Goal: Transaction & Acquisition: Purchase product/service

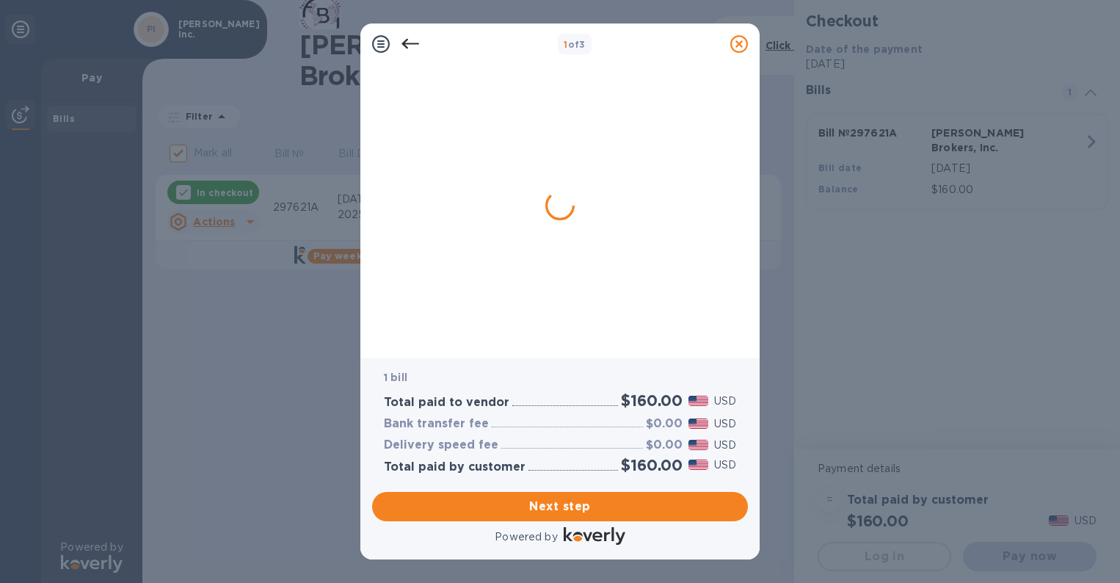
checkbox input "false"
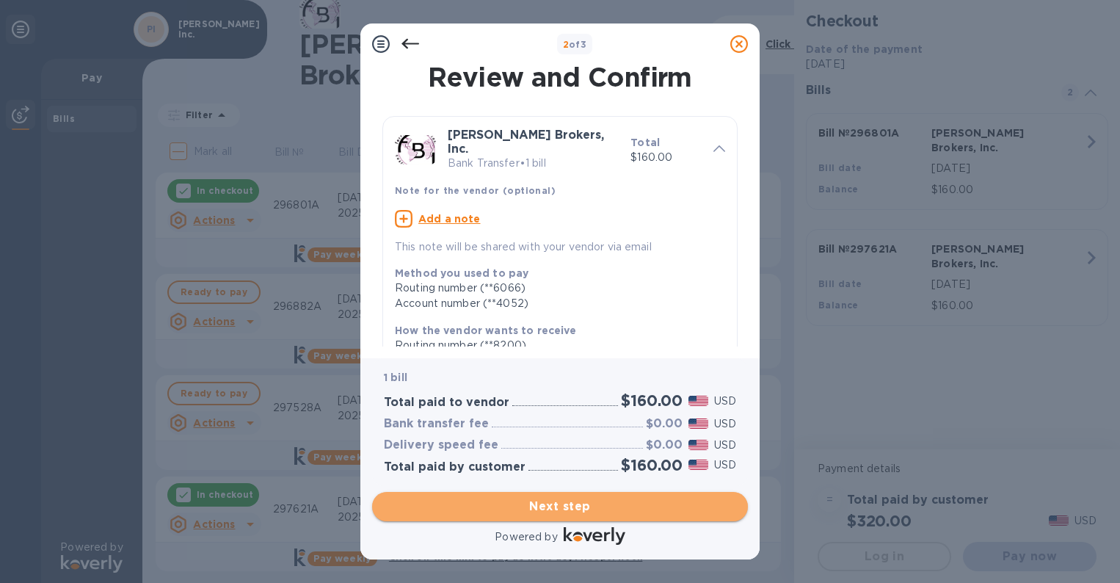
click at [621, 501] on span "Next step" at bounding box center [560, 507] width 352 height 18
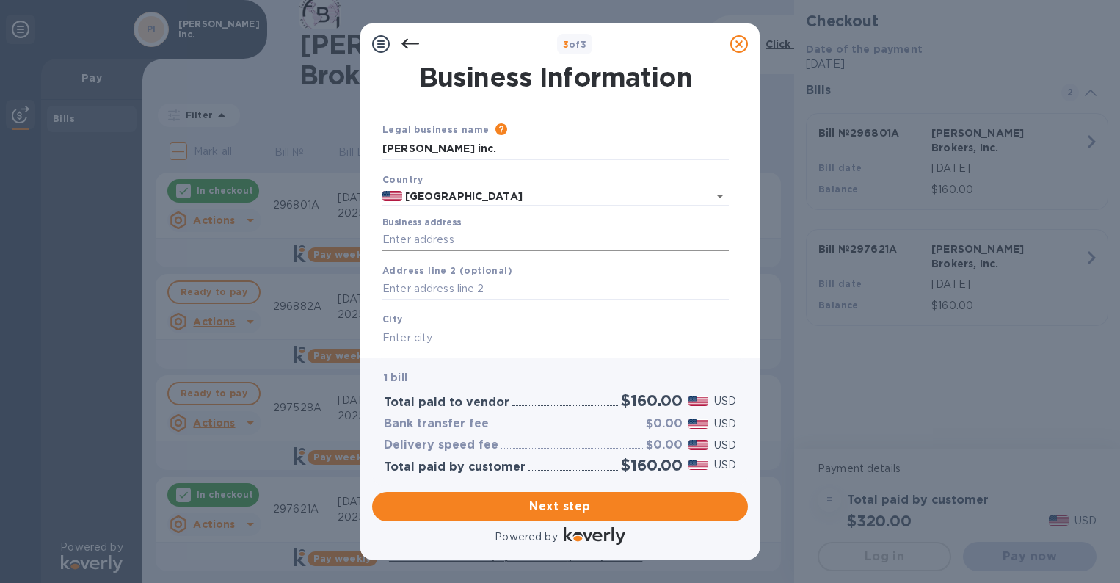
click at [503, 240] on input "Business address" at bounding box center [555, 240] width 346 height 22
type input "[STREET_ADDRESS][PERSON_NAME]"
type input "[GEOGRAPHIC_DATA]"
type input "CA"
type input "90069"
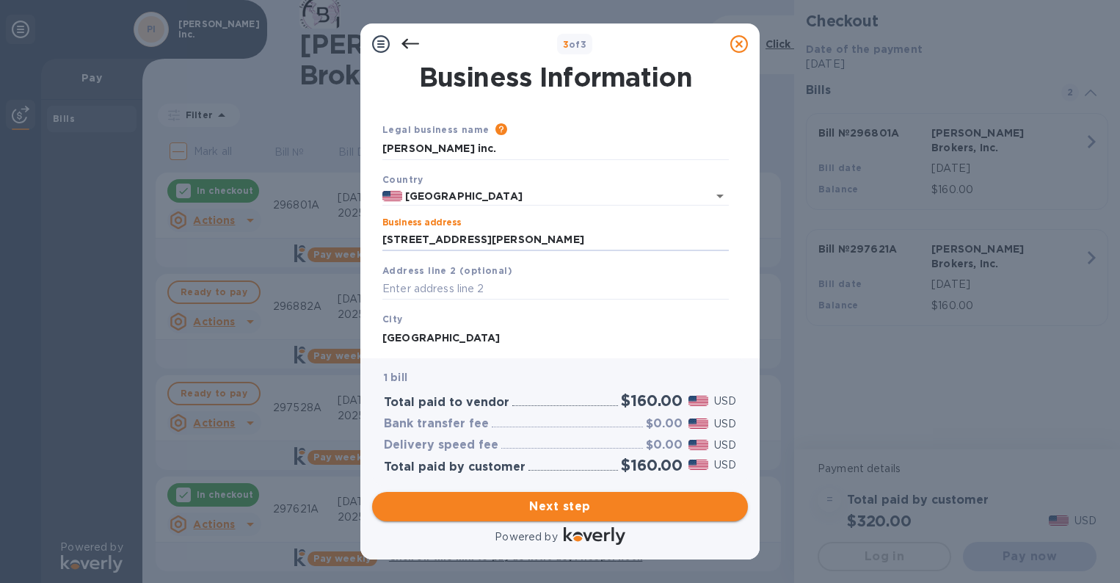
click at [549, 516] on button "Next step" at bounding box center [560, 506] width 376 height 29
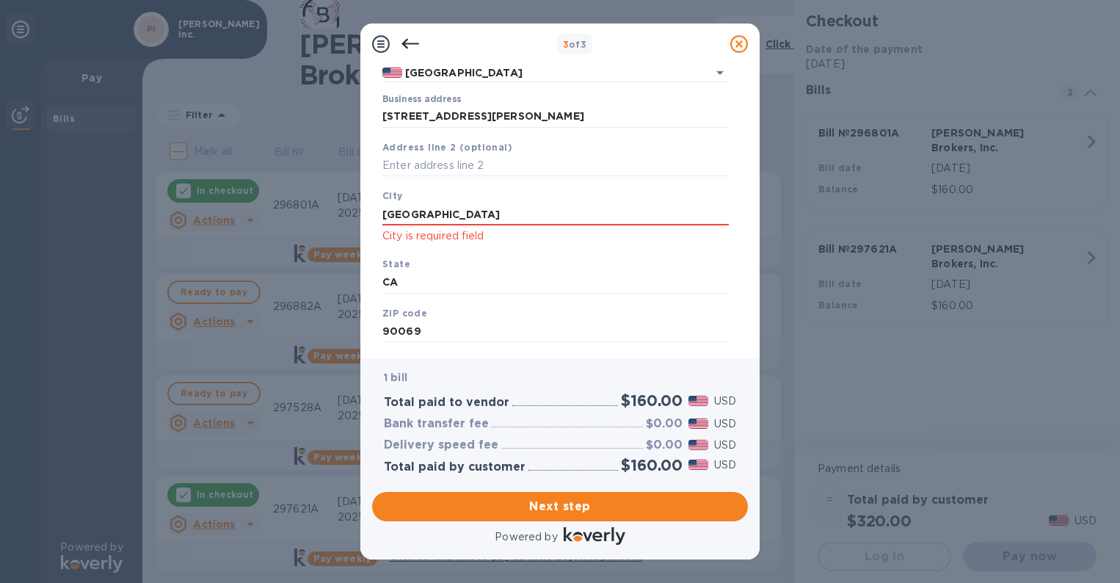
scroll to position [147, 0]
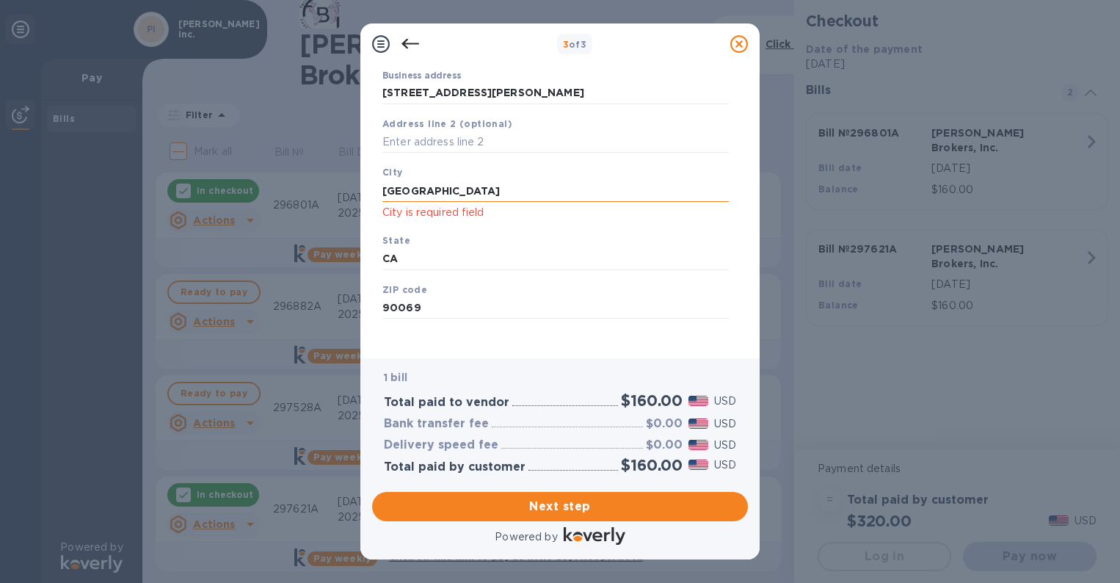
click at [525, 192] on input "[GEOGRAPHIC_DATA]" at bounding box center [555, 191] width 346 height 22
type input "[GEOGRAPHIC_DATA]"
click button "Save" at bounding box center [0, 0] width 0 height 0
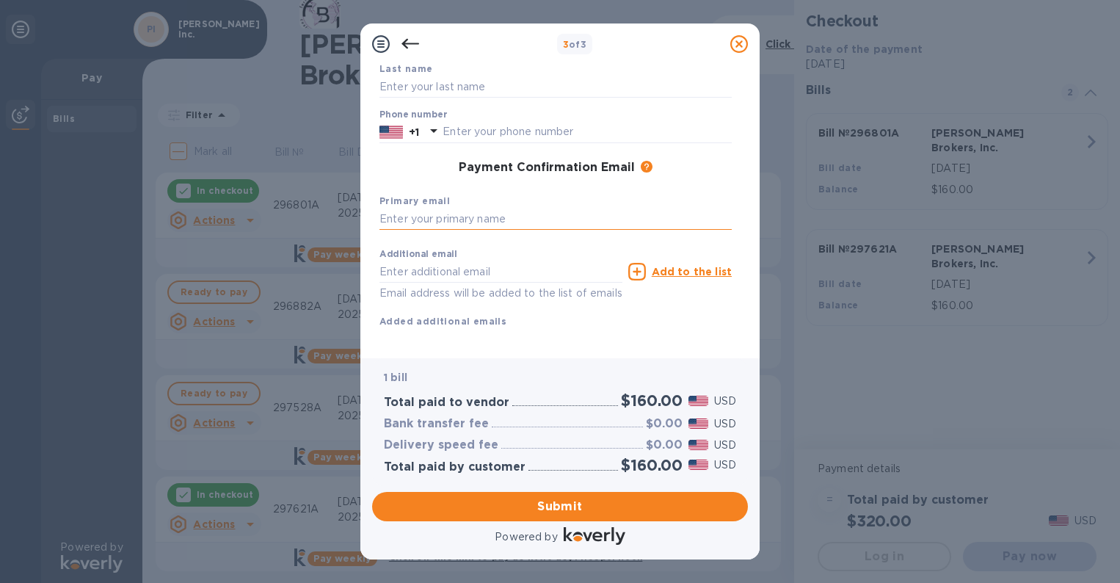
click at [446, 217] on input "text" at bounding box center [556, 219] width 352 height 22
type input "[PERSON_NAME][EMAIL_ADDRESS][DOMAIN_NAME]"
type input "[PERSON_NAME]"
type input "3108410177"
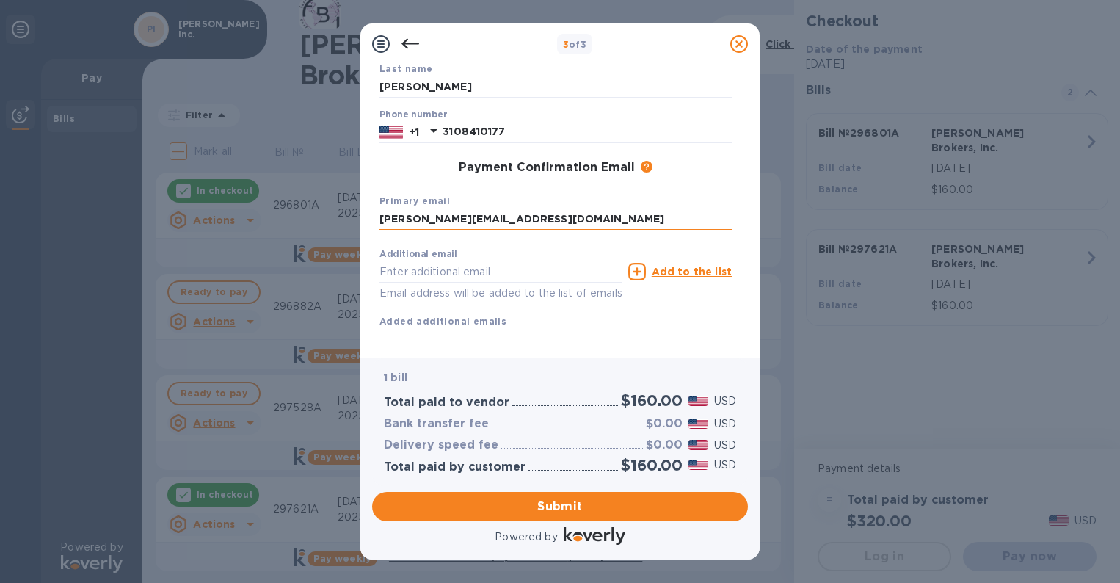
type input "[EMAIL_ADDRESS][DOMAIN_NAME]"
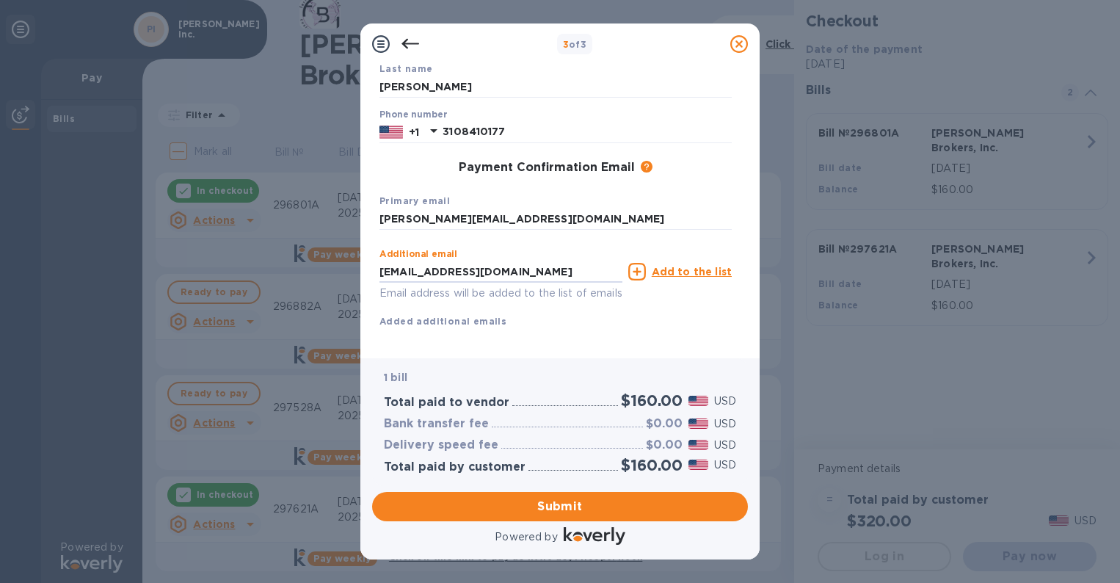
drag, startPoint x: 569, startPoint y: 267, endPoint x: 228, endPoint y: 263, distance: 340.6
click at [228, 263] on div "3 of 3 Payment Contact Information First name [PERSON_NAME] Last name [PERSON_N…" at bounding box center [560, 291] width 1120 height 583
type input "[PERSON_NAME][EMAIL_ADDRESS][DOMAIN_NAME]"
click button "Submit" at bounding box center [0, 0] width 0 height 0
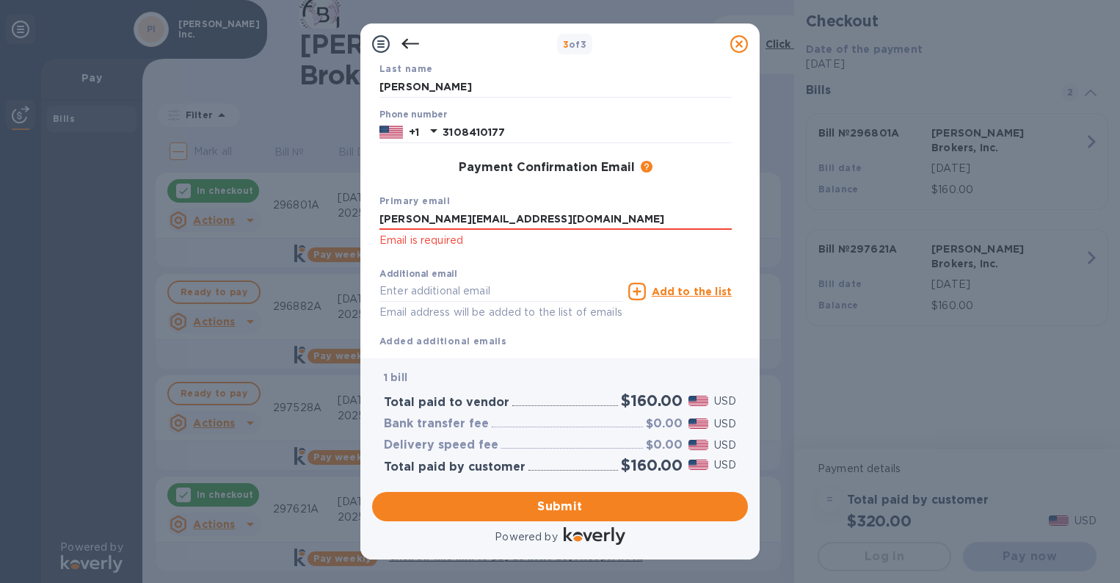
drag, startPoint x: 563, startPoint y: 220, endPoint x: 133, endPoint y: 225, distance: 430.2
click at [133, 225] on div "3 of 3 Payment Contact Information First name [PERSON_NAME] First name is a req…" at bounding box center [560, 291] width 1120 height 583
click at [519, 288] on input "text" at bounding box center [501, 291] width 243 height 22
click at [518, 286] on input "text" at bounding box center [501, 291] width 243 height 22
click at [684, 344] on div "Additional email Email address will be added to the list of emails Add to the l…" at bounding box center [556, 319] width 352 height 117
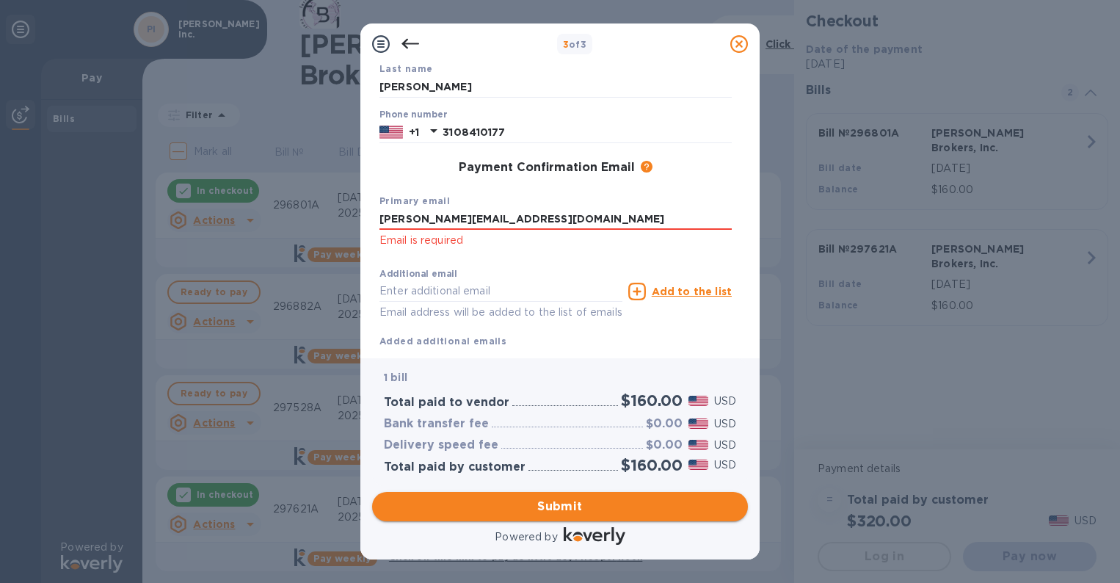
click at [637, 509] on span "Submit" at bounding box center [560, 507] width 352 height 18
click at [441, 343] on b "Added additional emails" at bounding box center [443, 340] width 127 height 11
click at [453, 289] on input "text" at bounding box center [501, 291] width 243 height 22
drag, startPoint x: 554, startPoint y: 219, endPoint x: 145, endPoint y: 242, distance: 409.5
click at [145, 242] on div "3 of 3 Payment Contact Information First name [PERSON_NAME] First name is a req…" at bounding box center [560, 291] width 1120 height 583
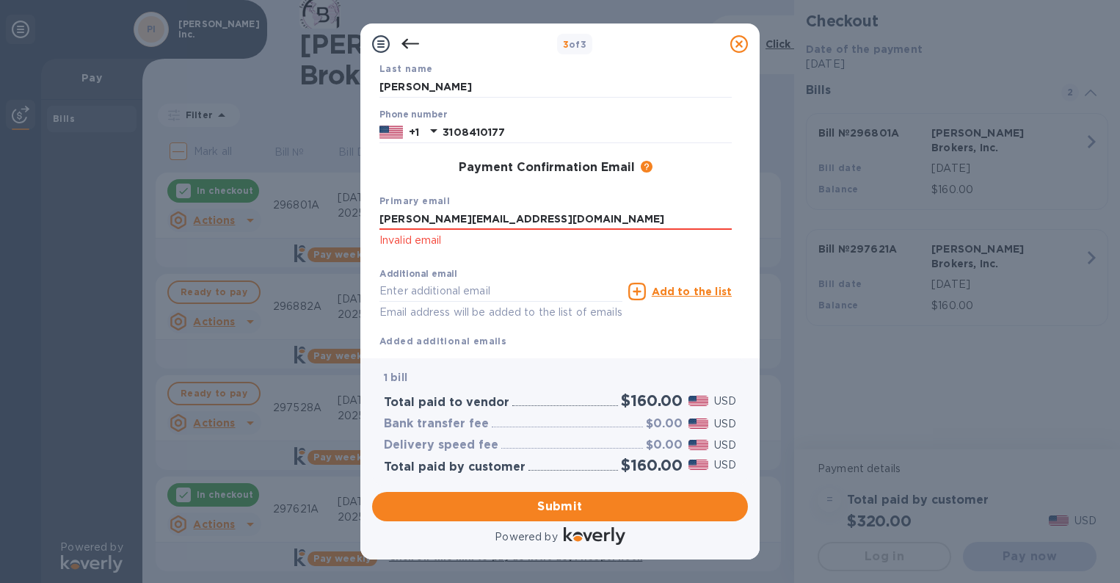
type input "[PERSON_NAME][EMAIL_ADDRESS][DOMAIN_NAME]"
click button "Submit" at bounding box center [0, 0] width 0 height 0
drag, startPoint x: 462, startPoint y: 358, endPoint x: 470, endPoint y: 361, distance: 7.9
click at [465, 358] on div "1 bill Total paid to vendor $160.00 USD Bank transfer fee $0.00 USD Delivery sp…" at bounding box center [560, 421] width 376 height 127
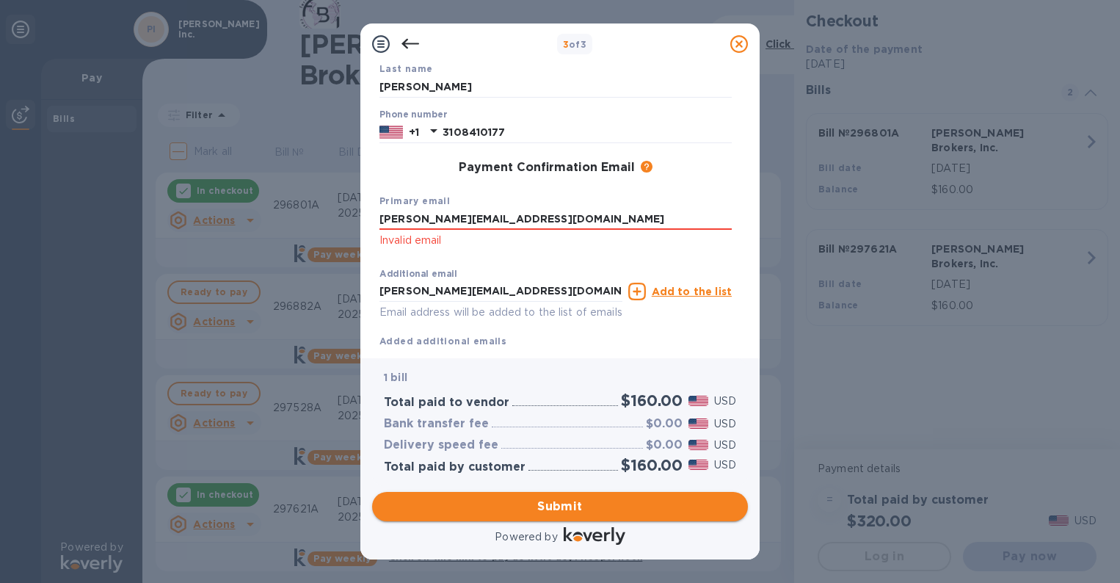
click at [571, 501] on span "Submit" at bounding box center [560, 507] width 352 height 18
click at [564, 499] on span "Submit" at bounding box center [560, 507] width 352 height 18
drag, startPoint x: 552, startPoint y: 289, endPoint x: 78, endPoint y: 297, distance: 474.3
click at [78, 297] on div "3 of 3 Payment Contact Information First name [PERSON_NAME] First name is a req…" at bounding box center [560, 291] width 1120 height 583
type input "[EMAIL_ADDRESS][DOMAIN_NAME]"
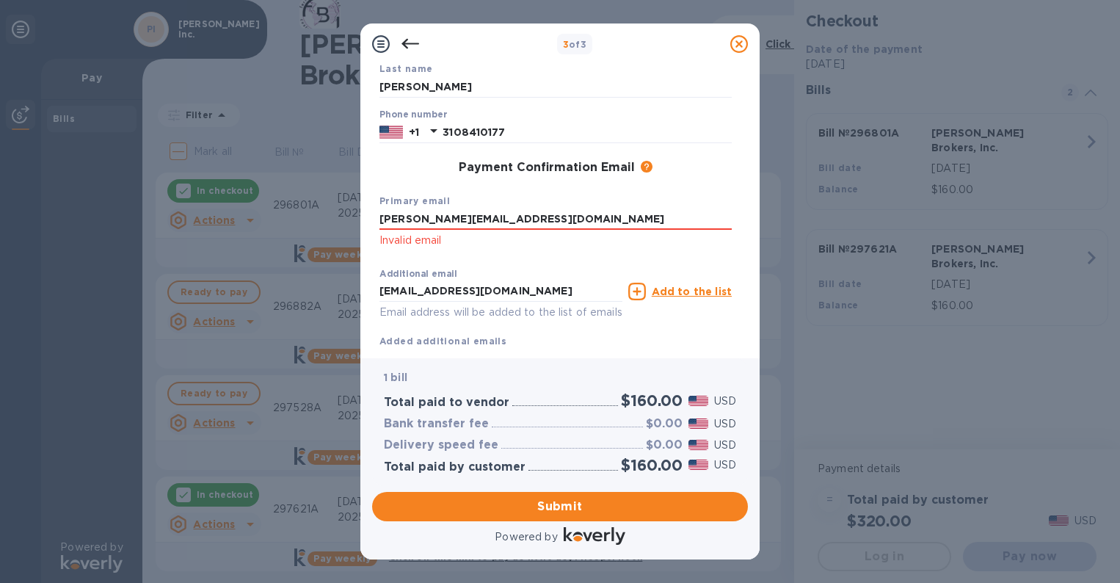
drag, startPoint x: 540, startPoint y: 225, endPoint x: 272, endPoint y: 237, distance: 268.2
click at [272, 237] on div "3 of 3 Payment Contact Information First name [PERSON_NAME] First name is a req…" at bounding box center [560, 291] width 1120 height 583
type input "[PERSON_NAME][EMAIL_ADDRESS][DOMAIN_NAME]"
click button "Submit" at bounding box center [0, 0] width 0 height 0
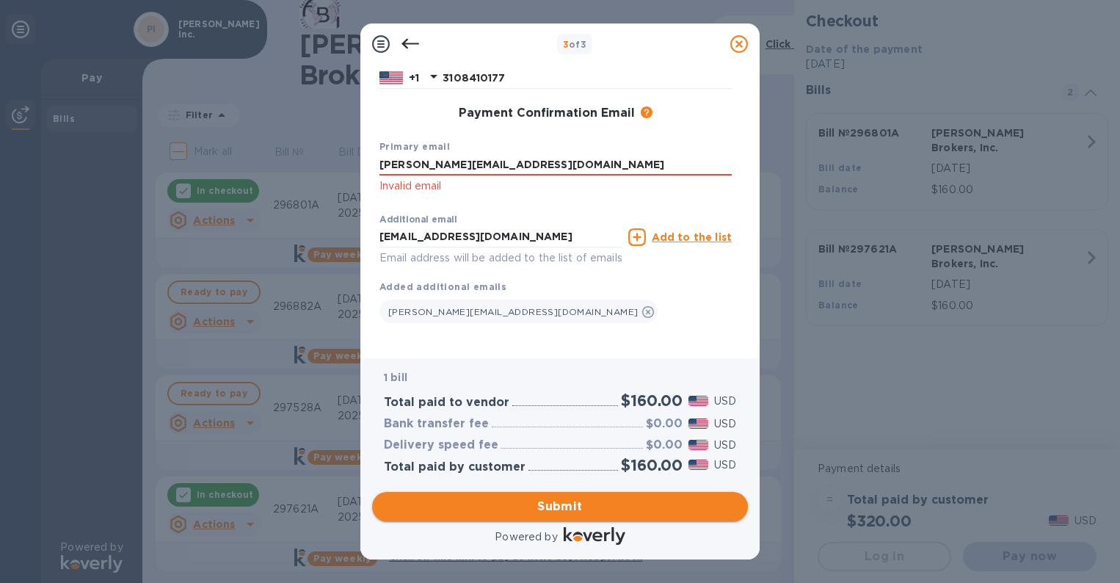
click at [596, 514] on span "Submit" at bounding box center [560, 507] width 352 height 18
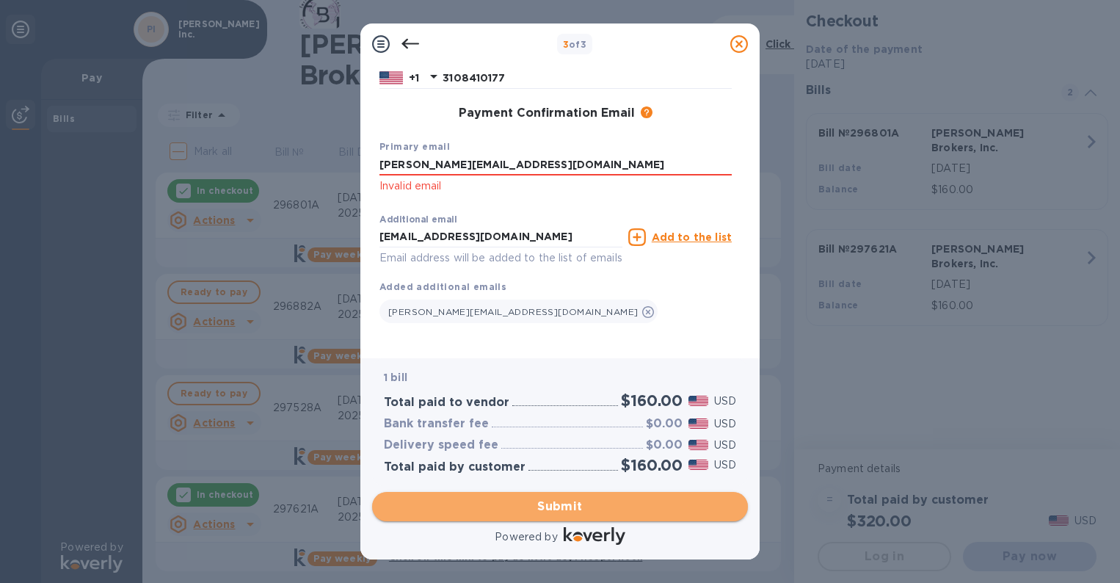
click at [582, 506] on span "Submit" at bounding box center [560, 507] width 352 height 18
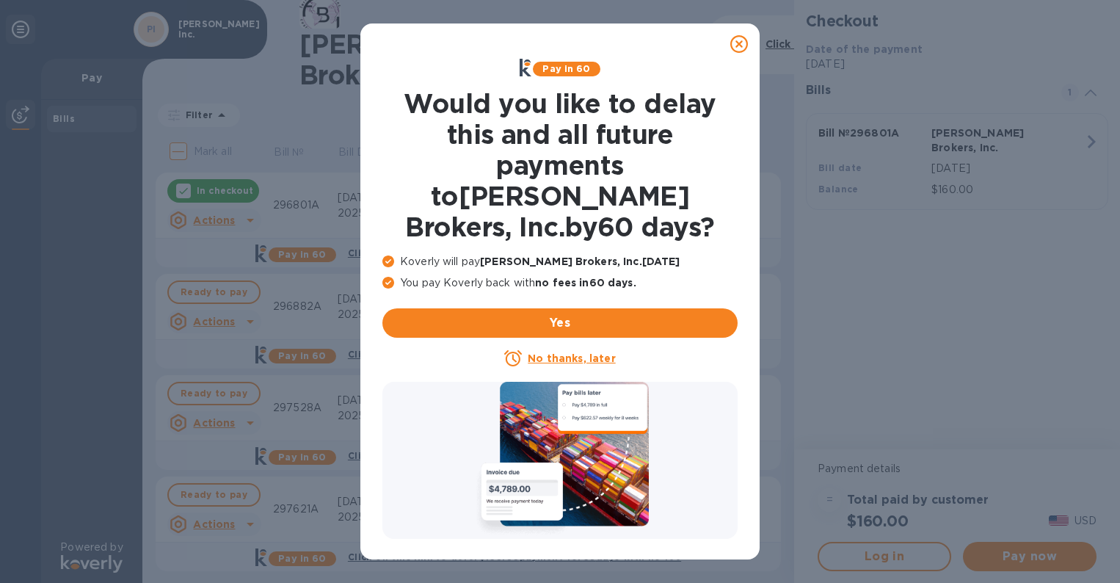
click at [741, 46] on icon at bounding box center [739, 44] width 18 height 18
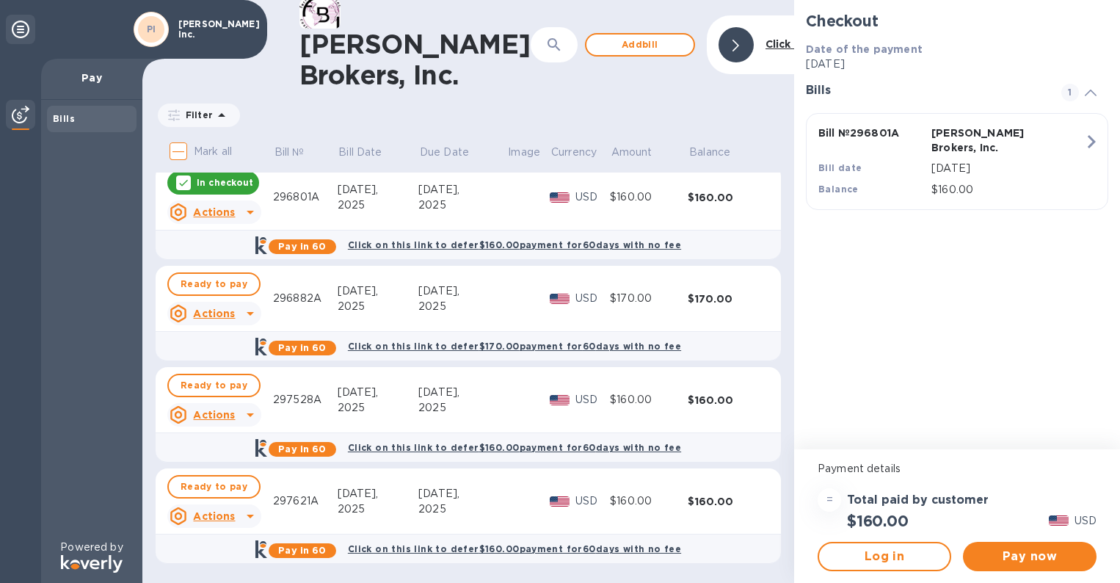
scroll to position [10, 0]
click at [1051, 567] on button "Pay now" at bounding box center [1030, 556] width 134 height 29
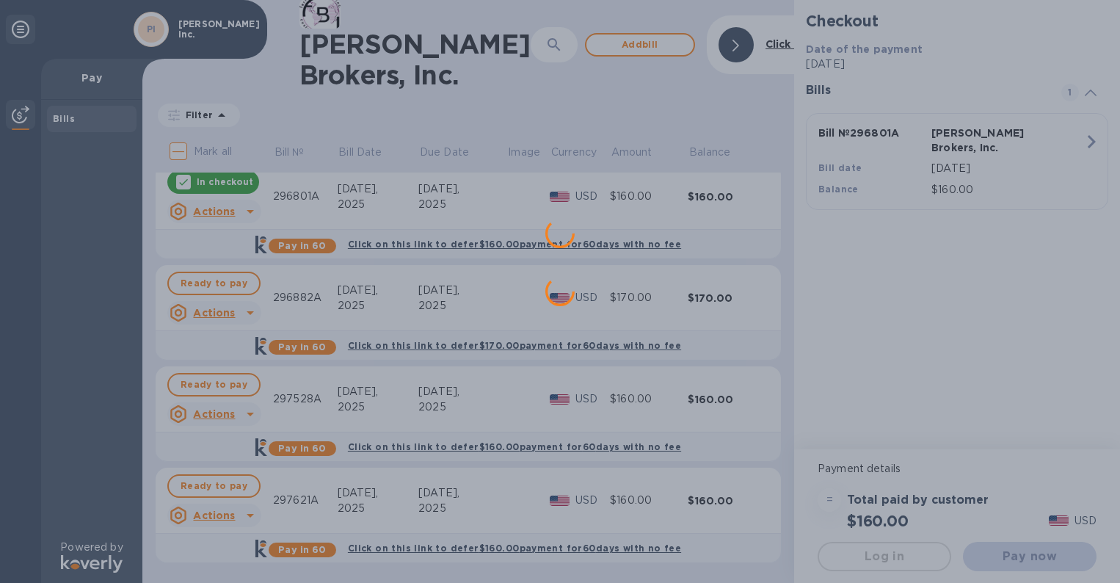
scroll to position [0, 0]
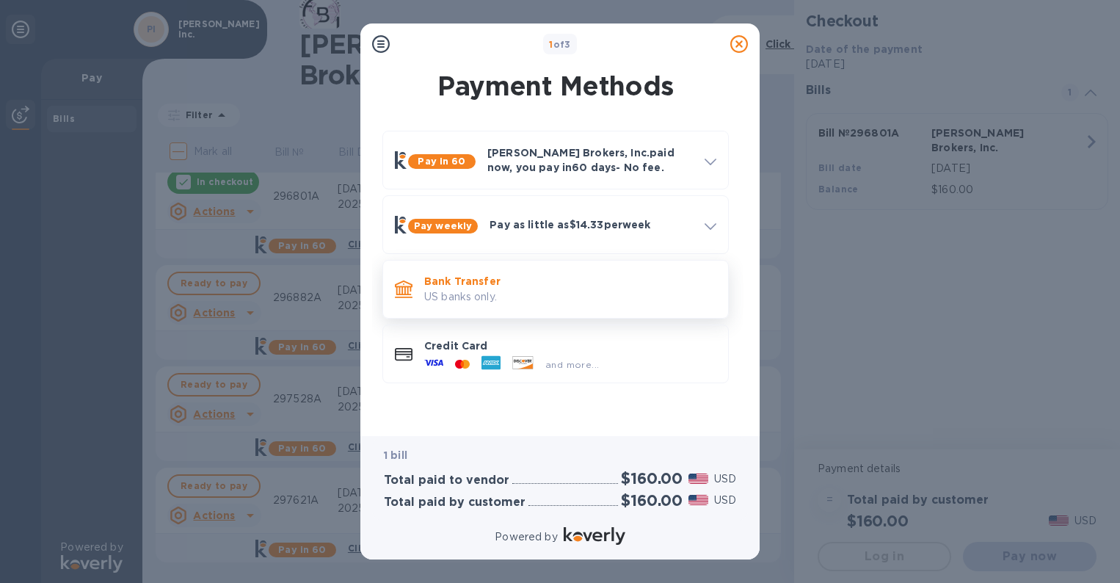
click at [487, 305] on div "Bank Transfer US banks only." at bounding box center [570, 289] width 304 height 42
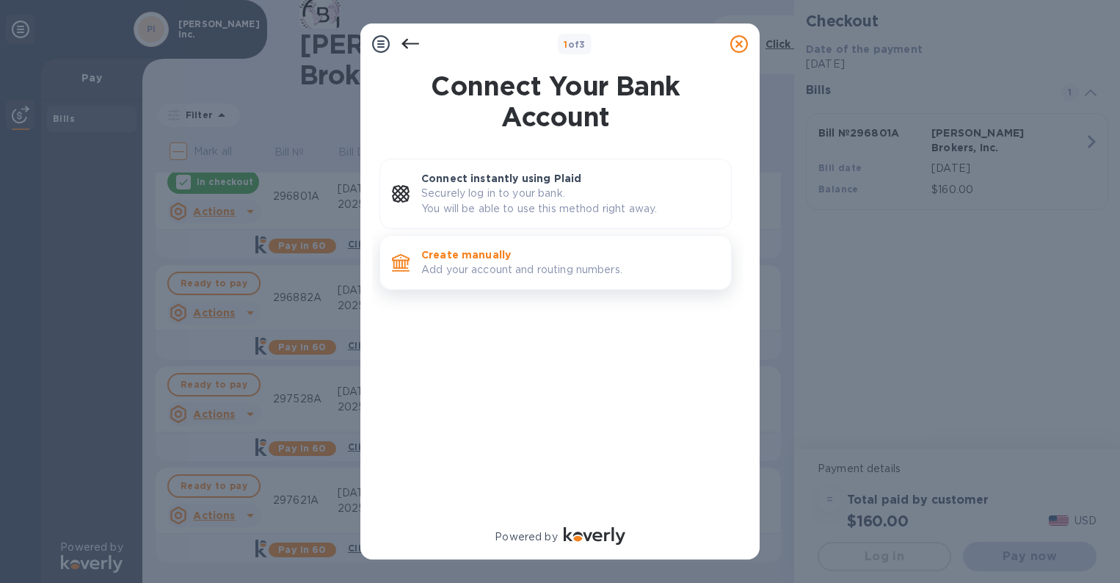
click at [509, 257] on p "Create manually" at bounding box center [570, 254] width 298 height 15
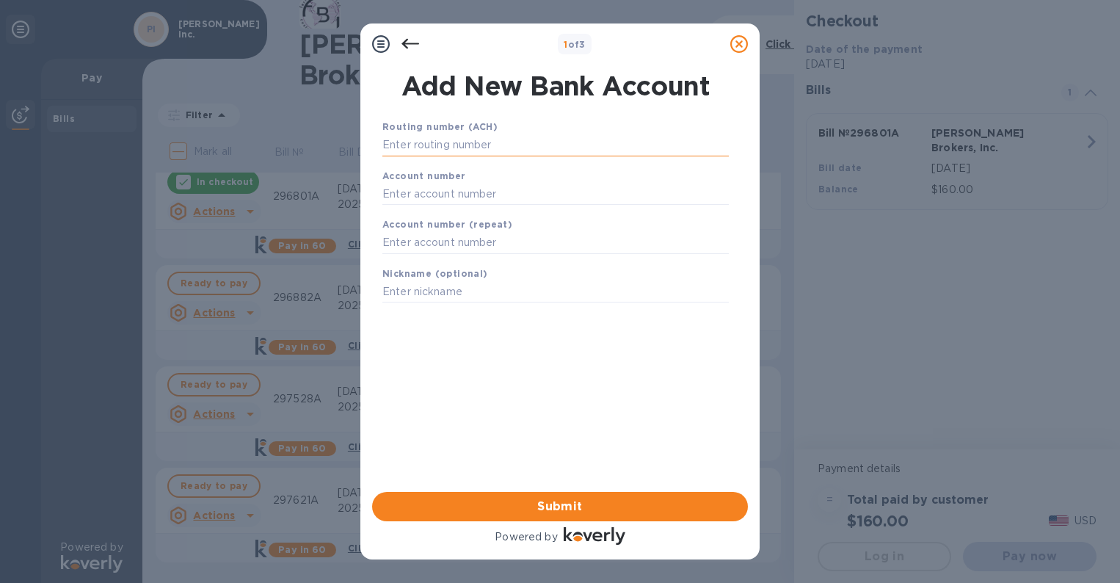
click at [511, 148] on input "text" at bounding box center [555, 145] width 346 height 22
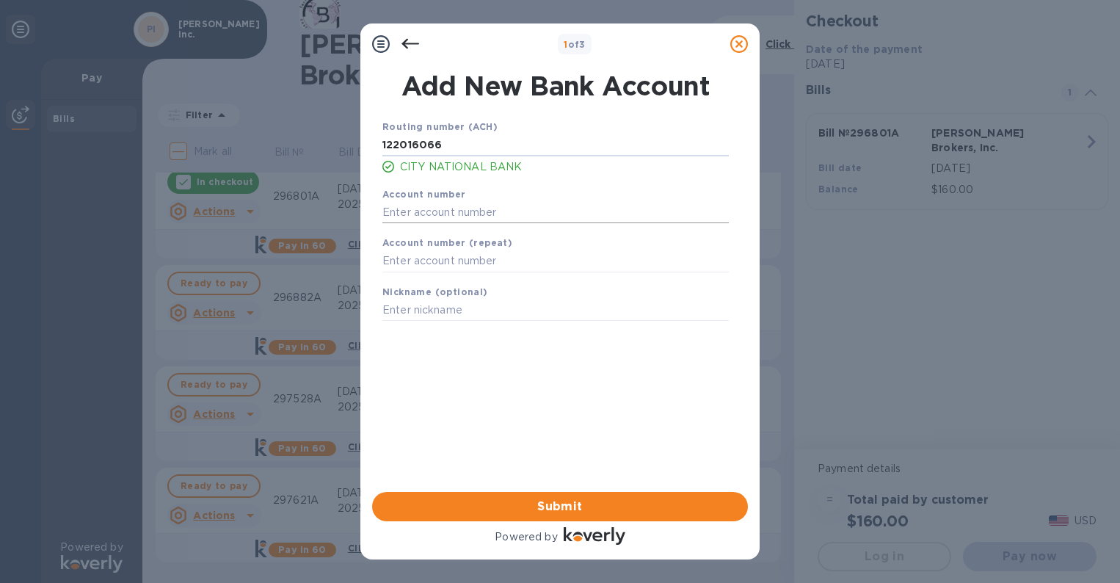
type input "122016066"
click at [436, 213] on input "text" at bounding box center [555, 212] width 346 height 22
type input "006524052"
click at [419, 262] on input "text" at bounding box center [555, 261] width 346 height 22
type input "006524052"
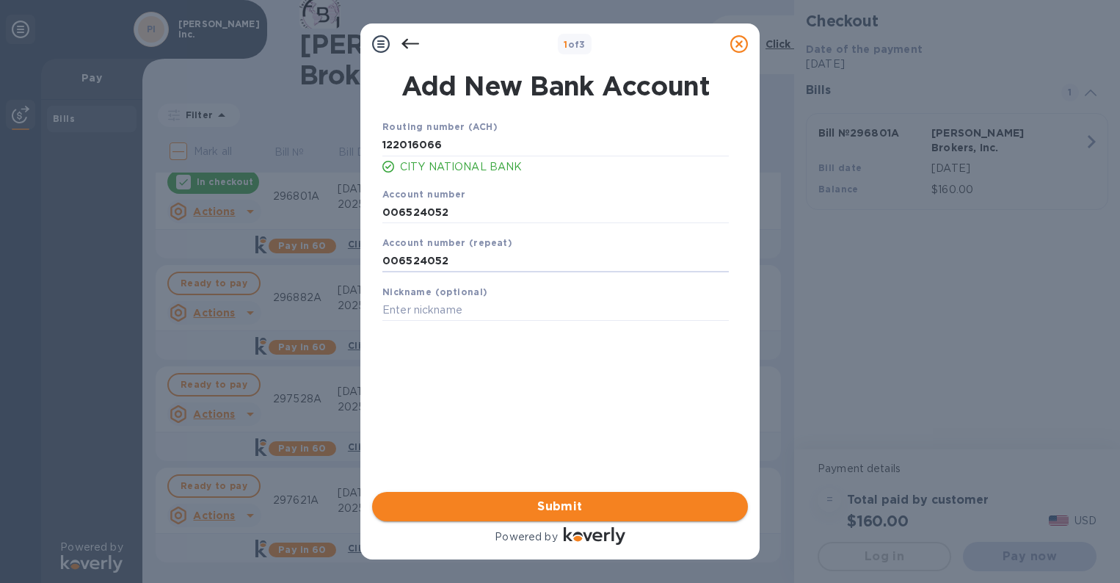
click at [564, 504] on span "Submit" at bounding box center [560, 507] width 352 height 18
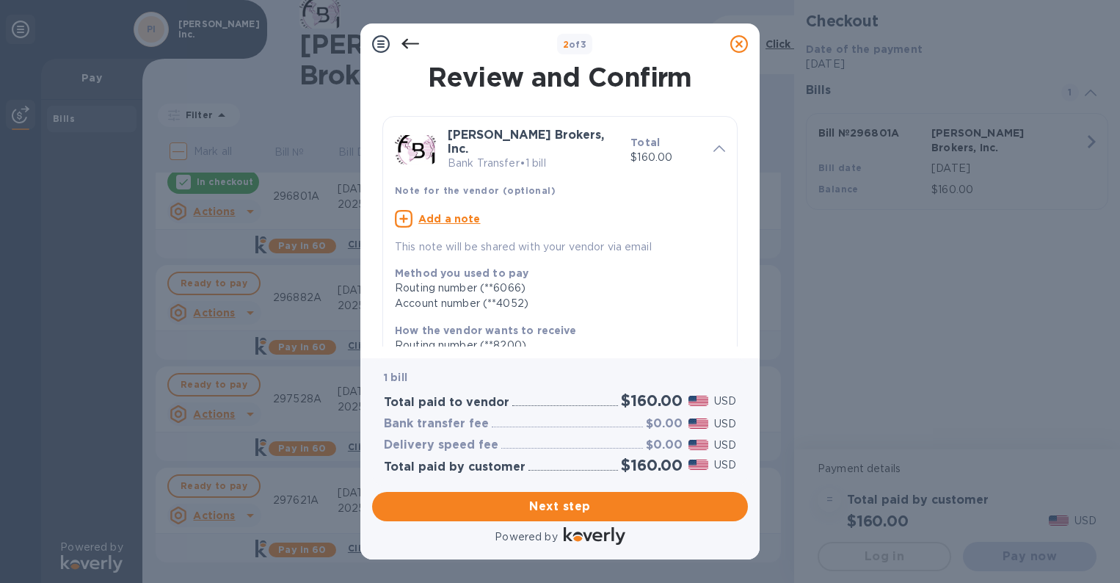
click at [454, 213] on u "Add a note" at bounding box center [449, 219] width 62 height 12
click at [454, 214] on textarea at bounding box center [548, 220] width 307 height 12
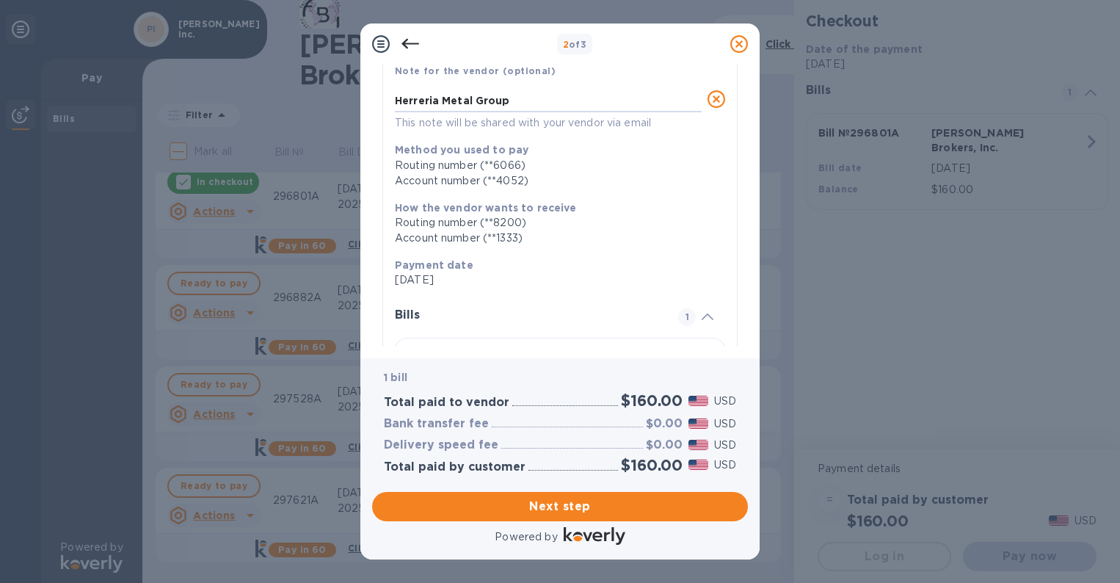
scroll to position [147, 0]
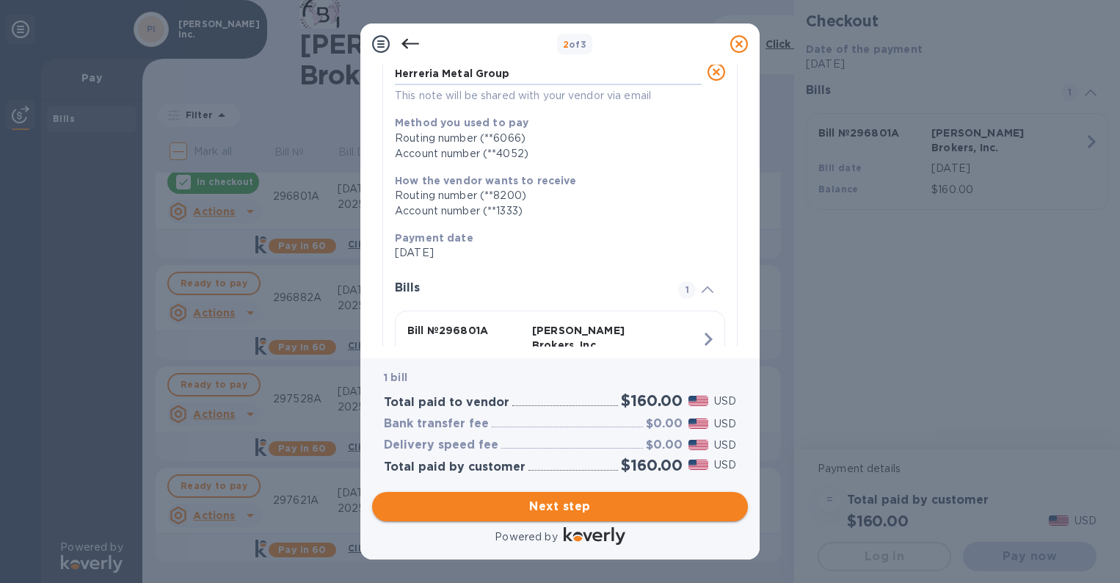
type textarea "Herreria Metal Group"
click at [528, 502] on span "Next step" at bounding box center [560, 507] width 352 height 18
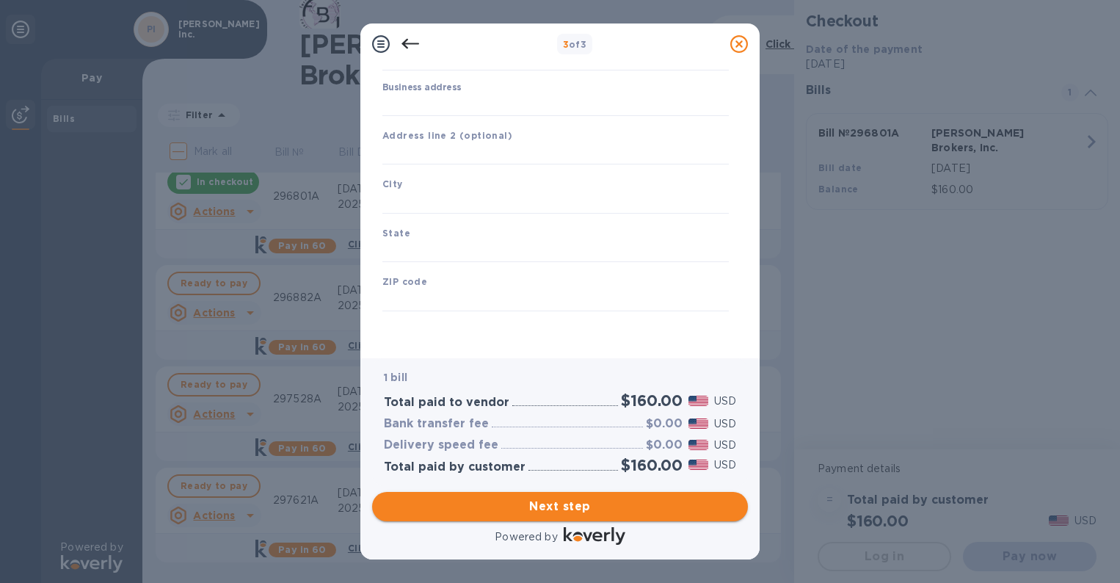
scroll to position [135, 0]
type input "[GEOGRAPHIC_DATA]"
click at [437, 107] on input "Business address" at bounding box center [555, 105] width 346 height 22
type input "[STREET_ADDRESS][PERSON_NAME]"
type input "[GEOGRAPHIC_DATA]"
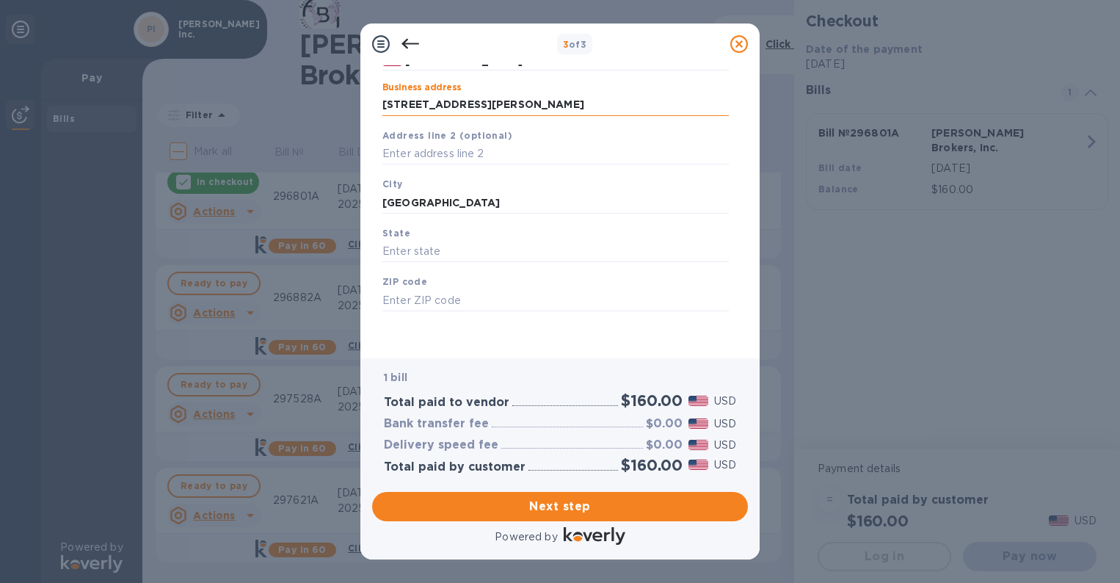
type input "CA"
type input "90069"
click at [580, 502] on span "Next step" at bounding box center [560, 507] width 352 height 18
drag, startPoint x: 487, startPoint y: 196, endPoint x: 295, endPoint y: 185, distance: 191.9
click at [301, 195] on div "3 of 3 Business Information Legal business name Please provide the legal name t…" at bounding box center [560, 291] width 1120 height 583
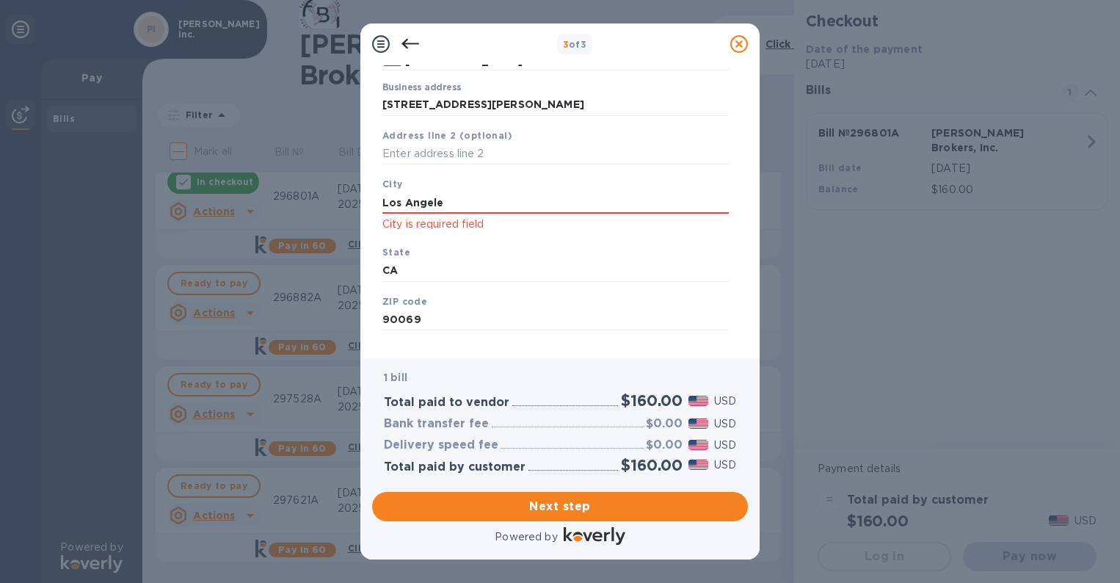
type input "[GEOGRAPHIC_DATA]"
click at [489, 505] on span "Next step" at bounding box center [560, 507] width 352 height 18
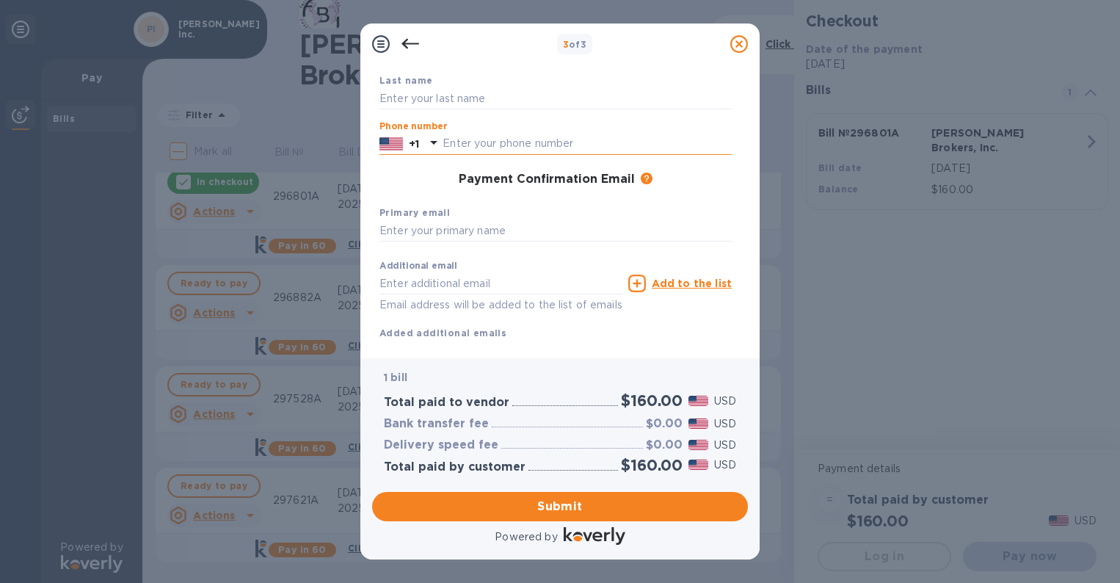
click at [500, 139] on input "text" at bounding box center [587, 144] width 289 height 22
type input "3108410177"
type input "[PERSON_NAME]"
type input "[PERSON_NAME][EMAIL_ADDRESS][DOMAIN_NAME]"
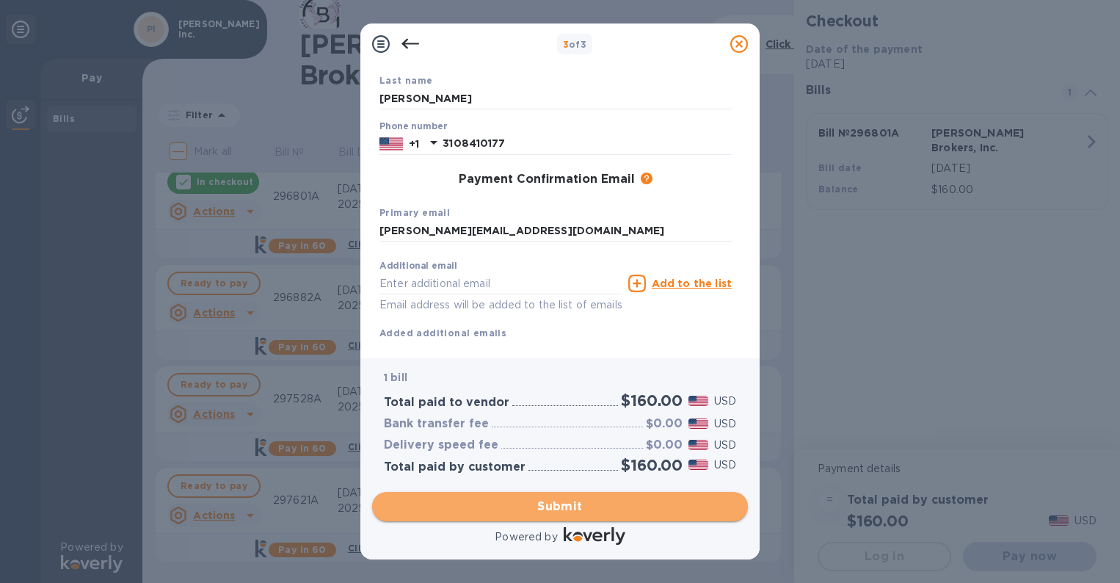
click at [489, 504] on span "Submit" at bounding box center [560, 507] width 352 height 18
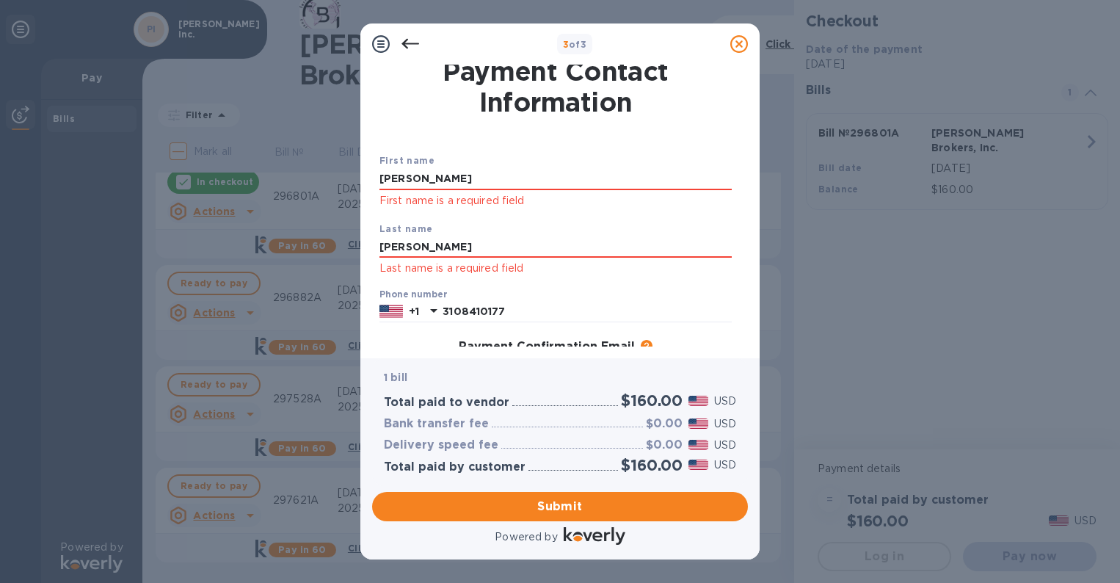
scroll to position [0, 0]
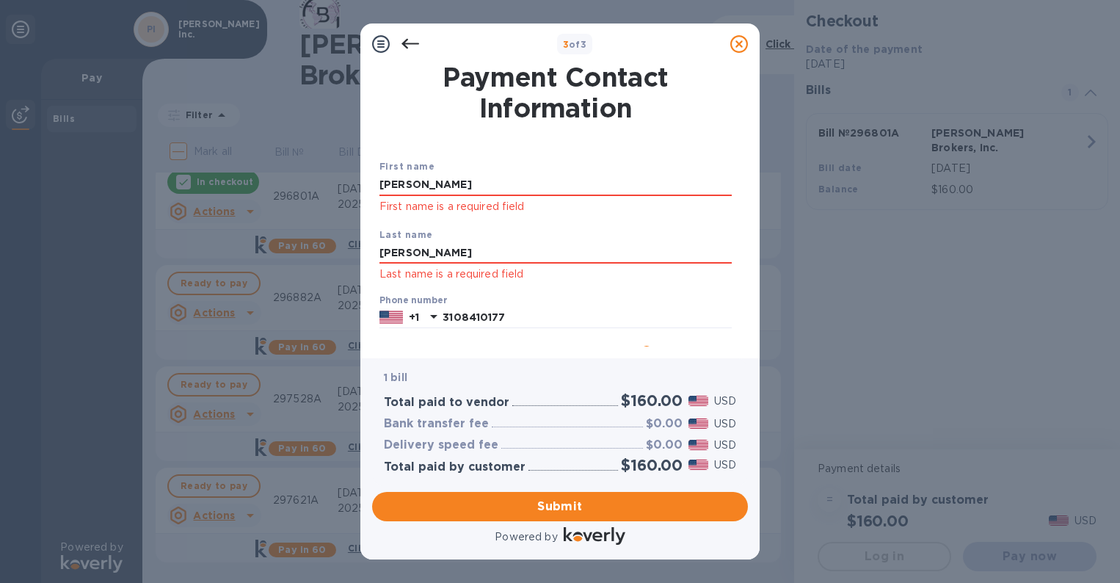
drag, startPoint x: 474, startPoint y: 186, endPoint x: 225, endPoint y: 179, distance: 249.0
click at [225, 179] on div "3 of 3 Payment Contact Information First name Elizabeth First name is a require…" at bounding box center [560, 291] width 1120 height 583
type input "[PERSON_NAME]"
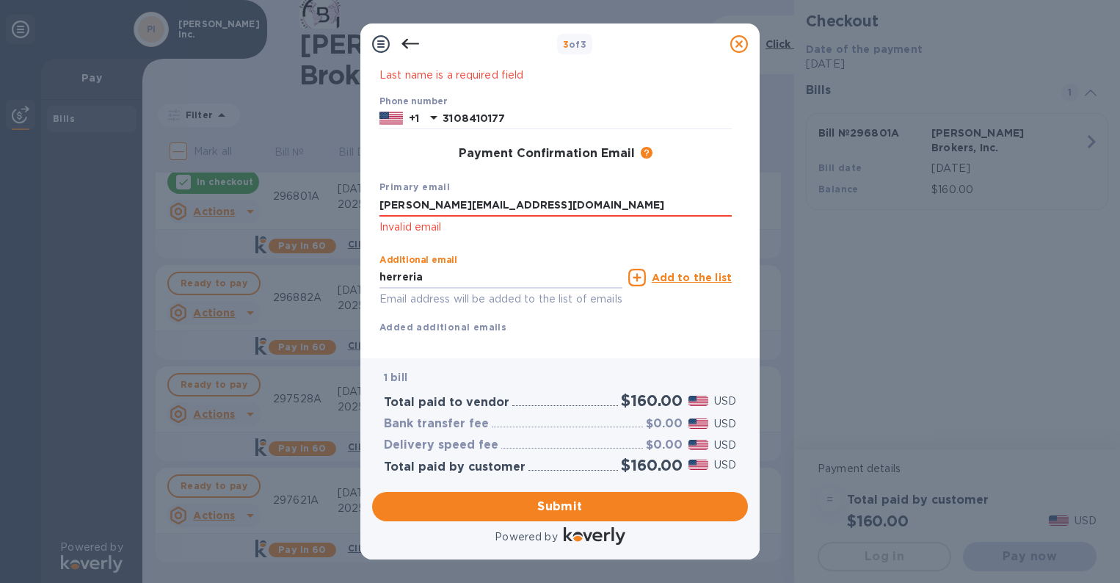
type input "[EMAIL_ADDRESS][DOMAIN_NAME]"
click at [568, 512] on span "Submit" at bounding box center [560, 507] width 352 height 18
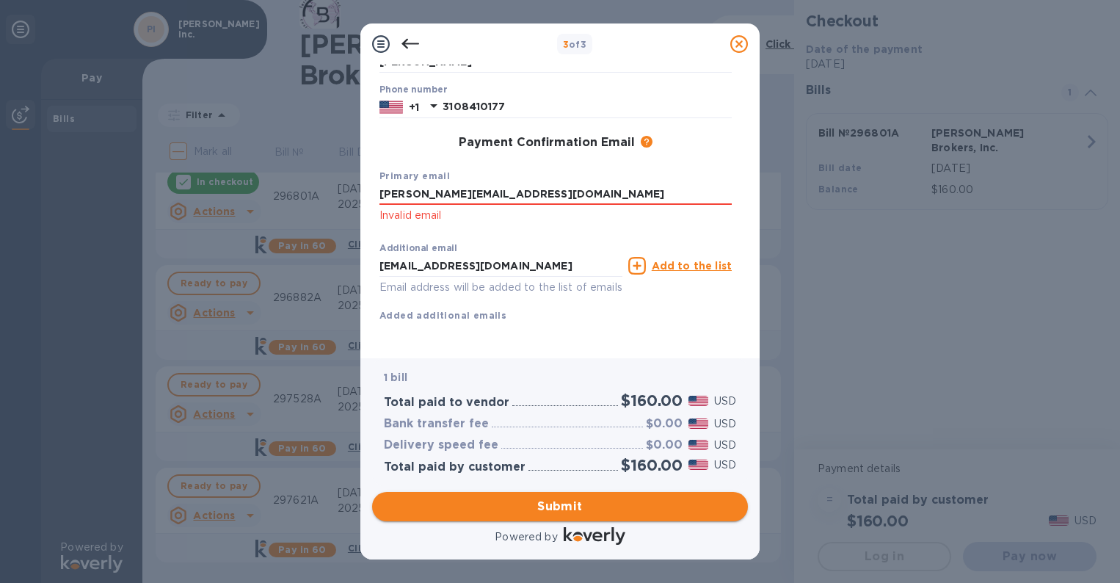
scroll to position [179, 0]
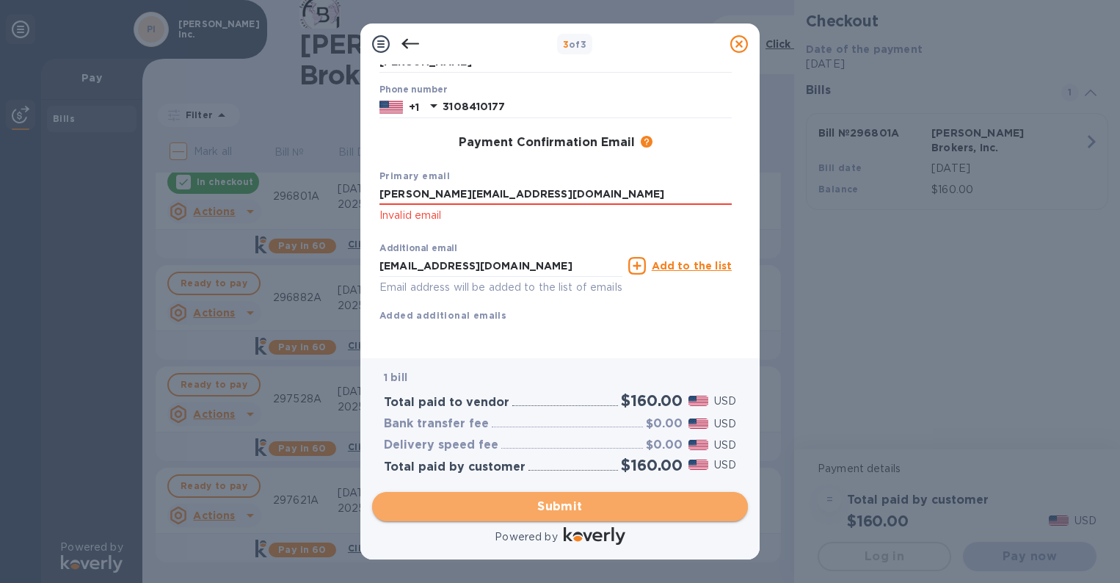
click at [568, 512] on span "Submit" at bounding box center [560, 507] width 352 height 18
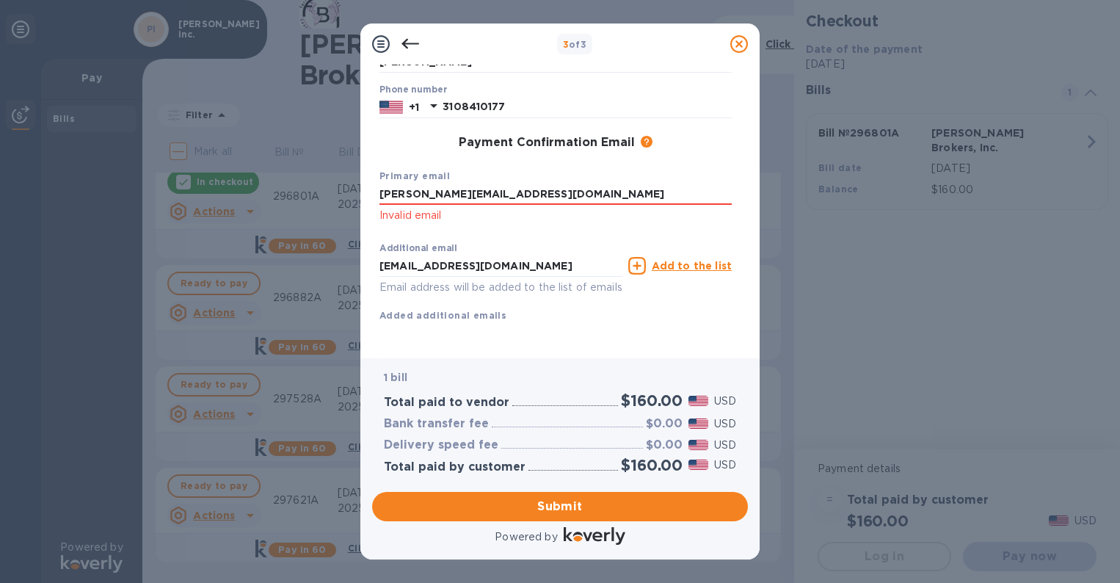
drag, startPoint x: 551, startPoint y: 190, endPoint x: 204, endPoint y: 181, distance: 346.6
click at [204, 181] on div "3 of 3 Payment Contact Information First name Elizabeth Last name Kaplan Phone …" at bounding box center [560, 291] width 1120 height 583
type input "e"
type input "esk61166@gmail.com"
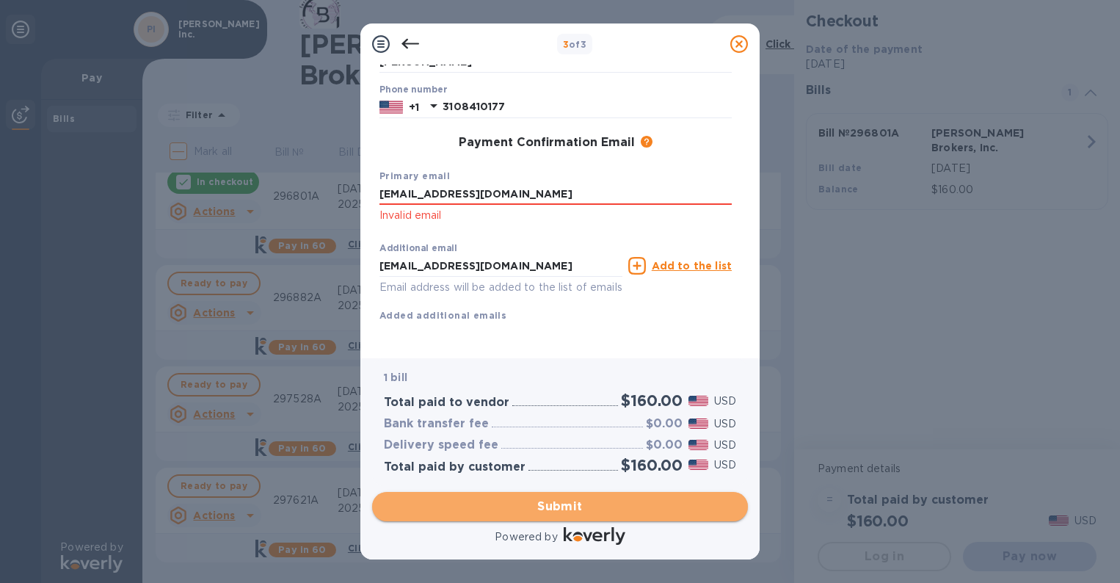
click at [524, 506] on span "Submit" at bounding box center [560, 507] width 352 height 18
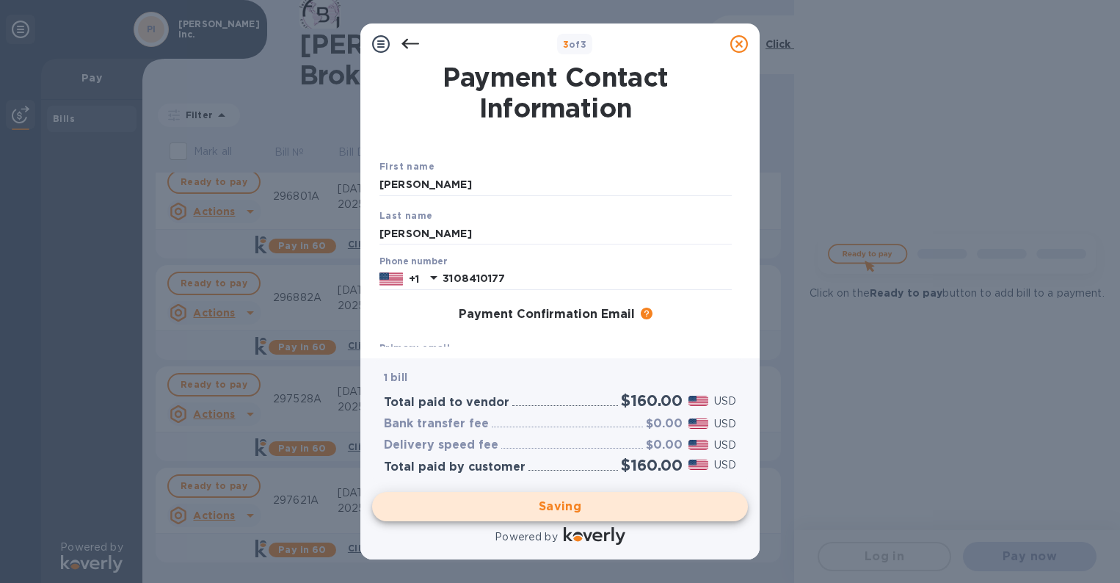
scroll to position [0, 0]
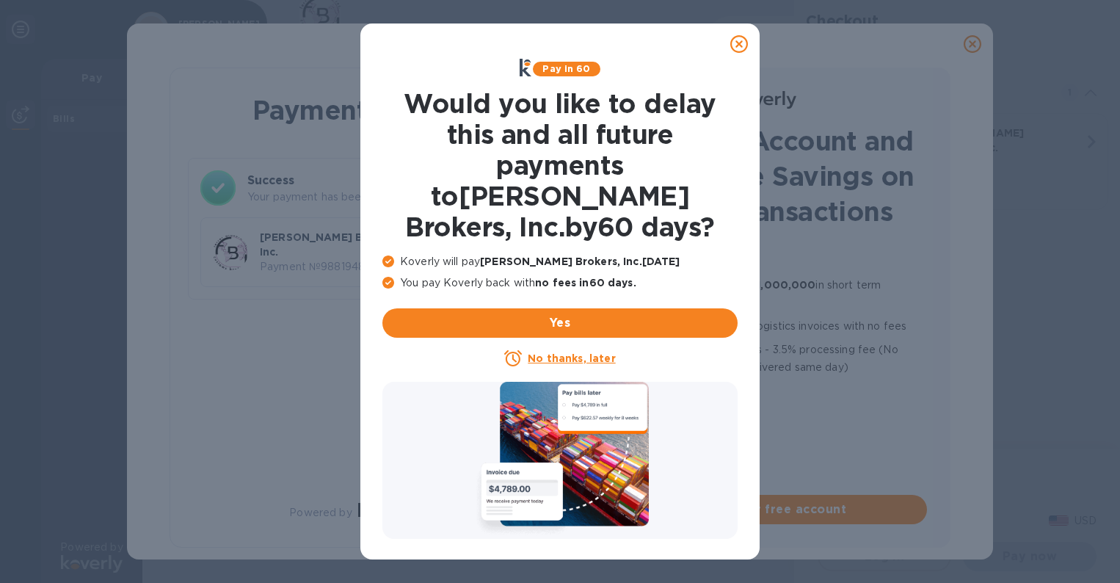
click at [564, 352] on u "No thanks, later" at bounding box center [571, 358] width 87 height 12
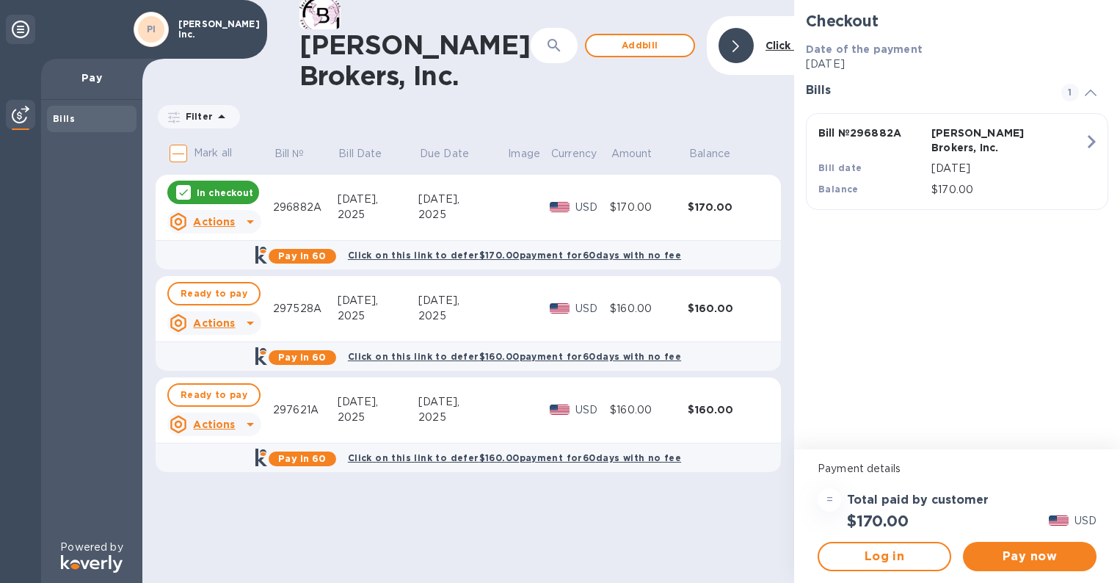
click at [346, 400] on div "[DATE]," at bounding box center [378, 401] width 81 height 15
click at [252, 396] on button "Ready to pay" at bounding box center [213, 394] width 93 height 23
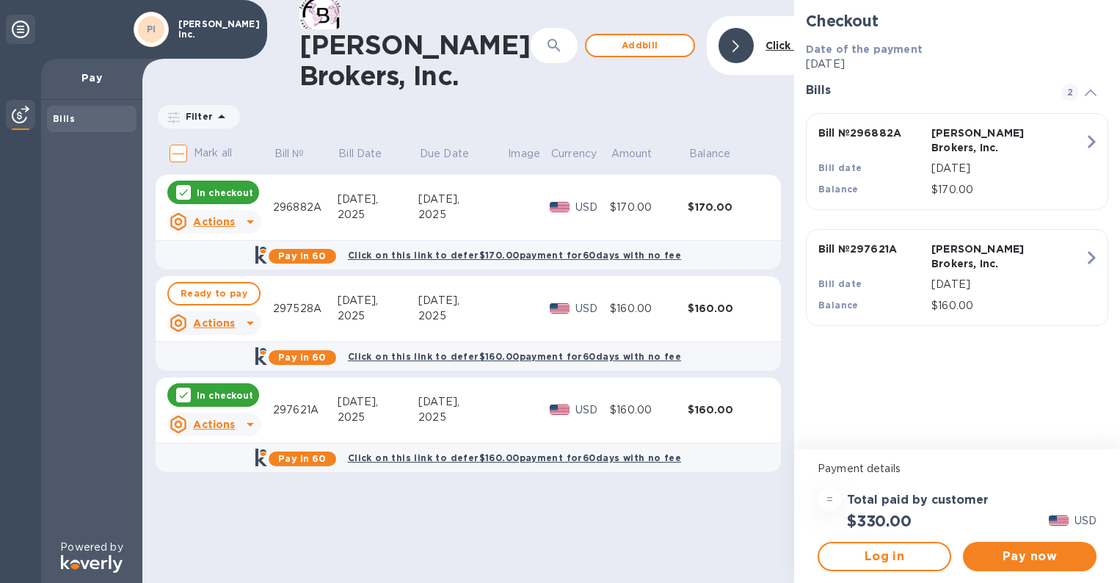
click at [485, 425] on div "2025" at bounding box center [462, 417] width 88 height 15
click at [1086, 244] on icon "button" at bounding box center [1091, 257] width 26 height 26
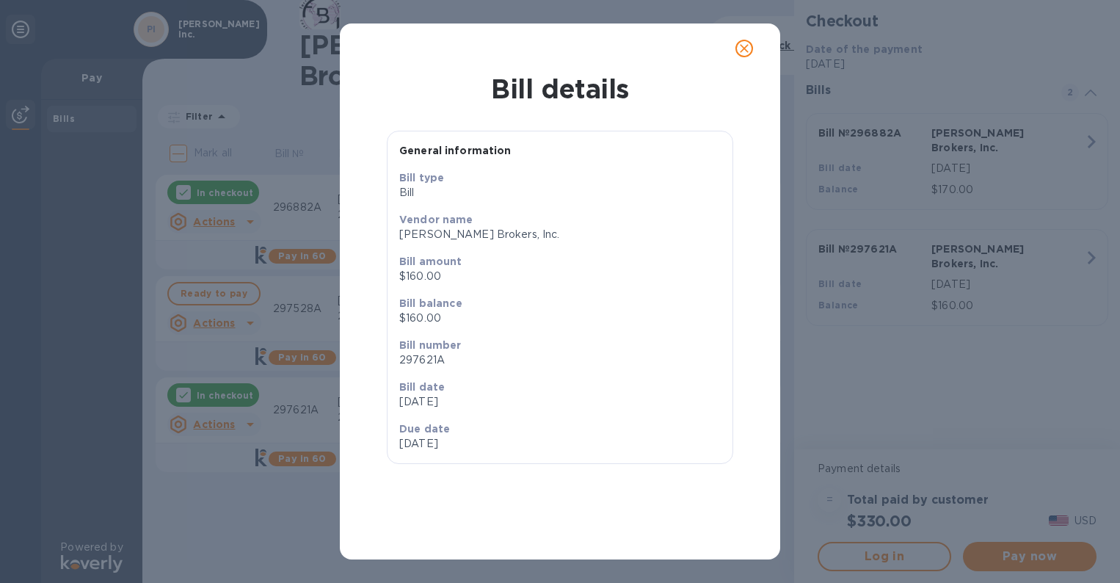
click at [749, 51] on icon "close" at bounding box center [744, 48] width 15 height 15
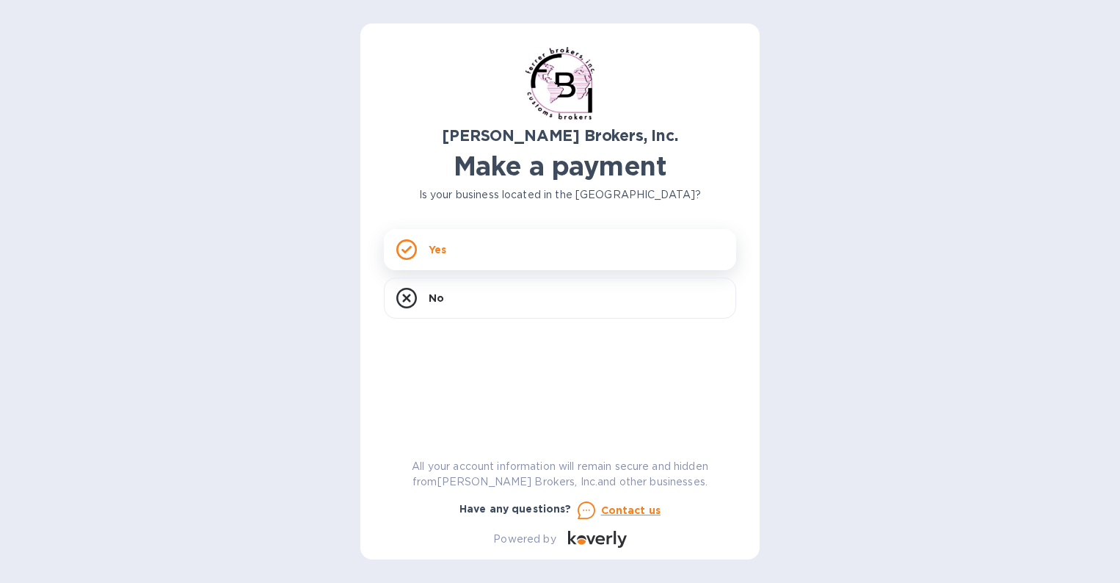
click at [523, 245] on div "Yes" at bounding box center [560, 249] width 352 height 41
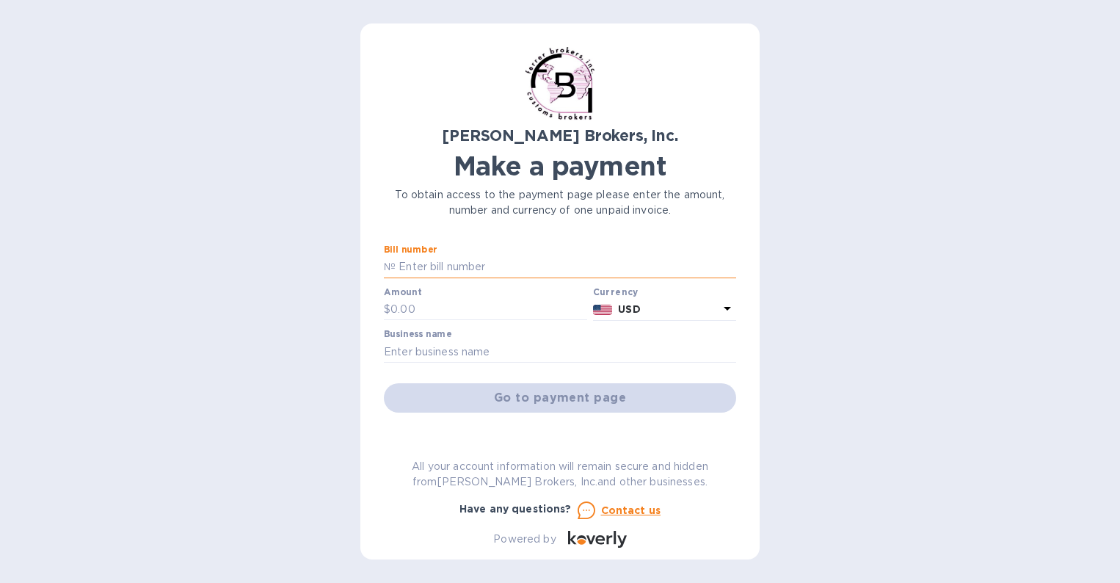
paste input "297621A"
type input "297621A"
click at [466, 308] on input "text" at bounding box center [489, 310] width 197 height 22
type input "160.00"
click at [502, 355] on input "text" at bounding box center [560, 352] width 352 height 22
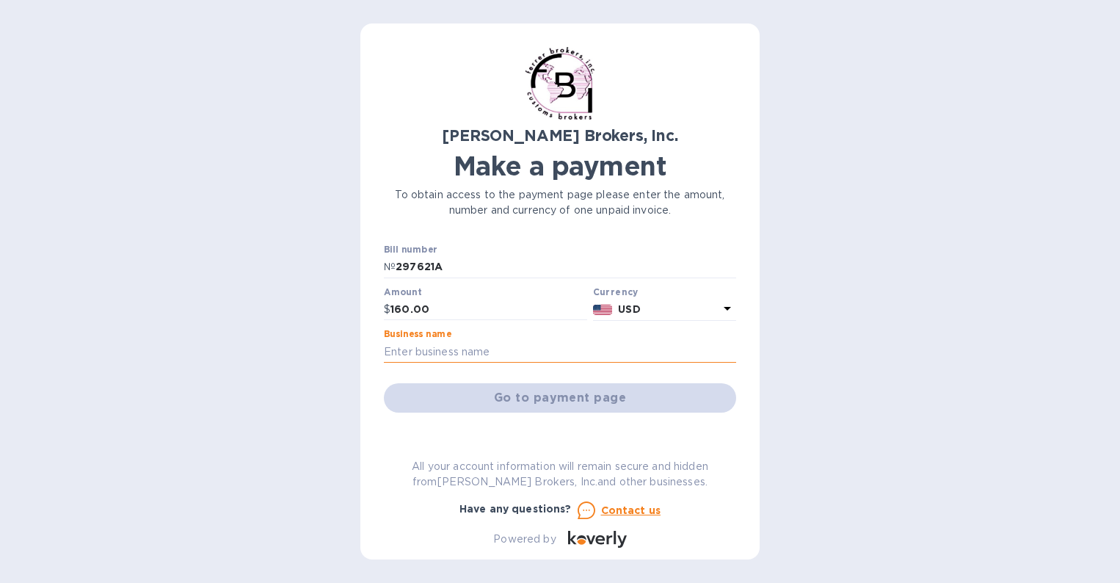
type input "Paul Ferrante Inc."
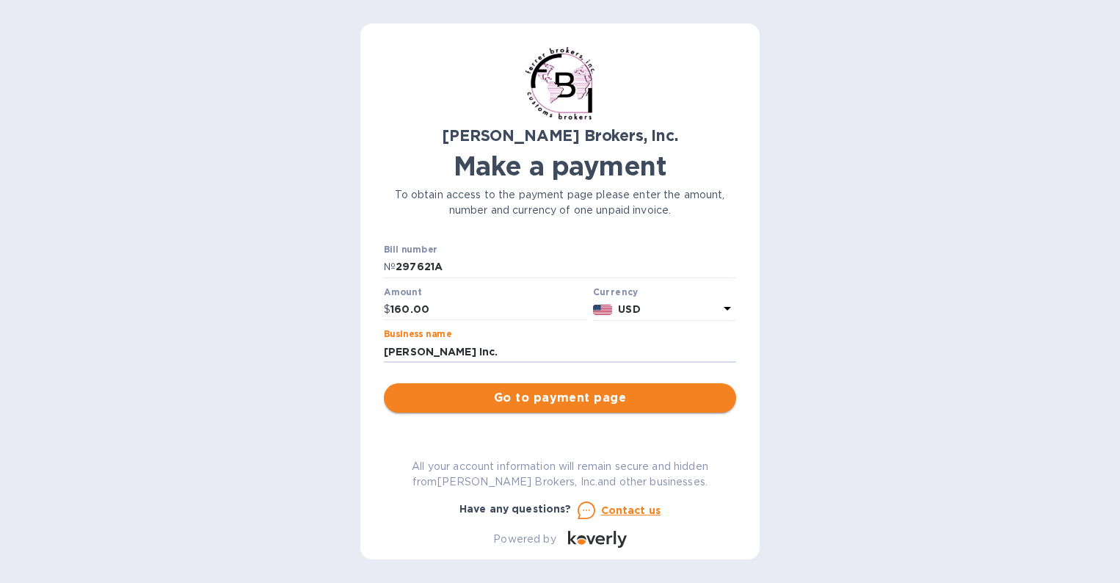
click at [584, 394] on span "Go to payment page" at bounding box center [560, 398] width 329 height 18
